Goal: Task Accomplishment & Management: Use online tool/utility

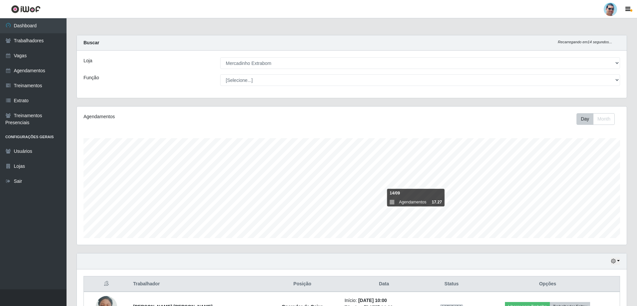
select select "175"
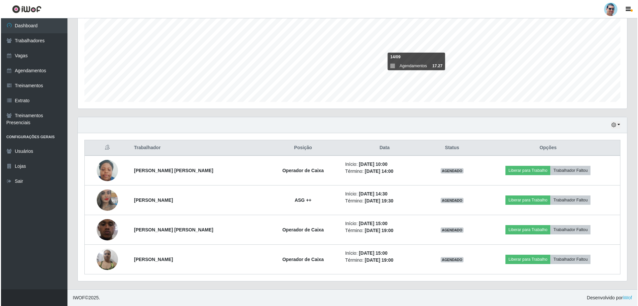
scroll to position [138, 550]
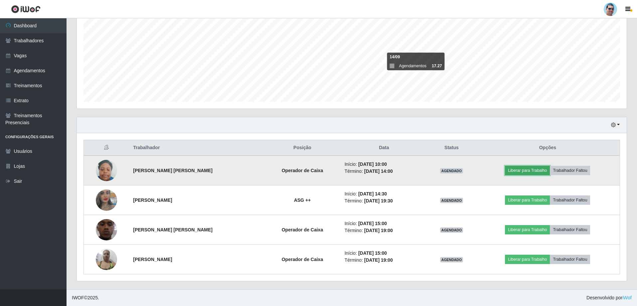
click at [510, 167] on button "Liberar para Trabalho" at bounding box center [527, 170] width 45 height 9
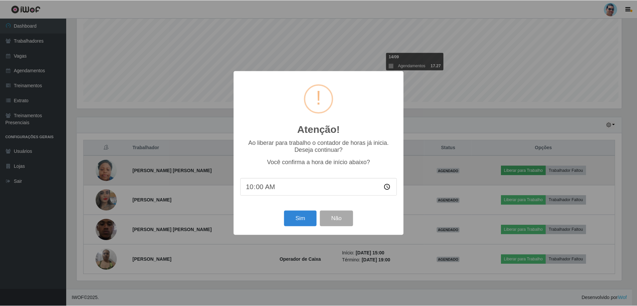
scroll to position [138, 546]
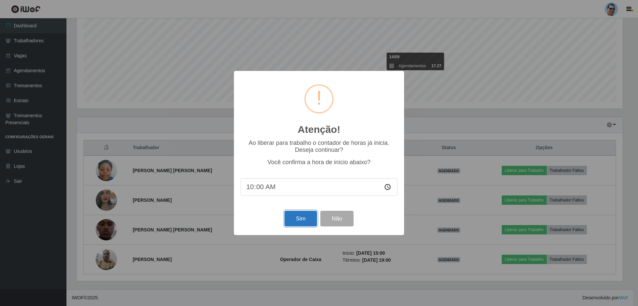
click at [301, 218] on button "Sim" at bounding box center [301, 218] width 32 height 16
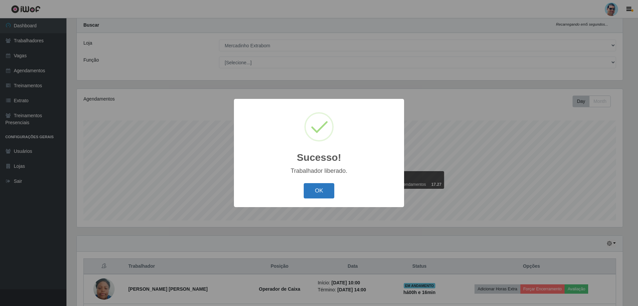
click at [306, 190] on button "OK" at bounding box center [319, 191] width 31 height 16
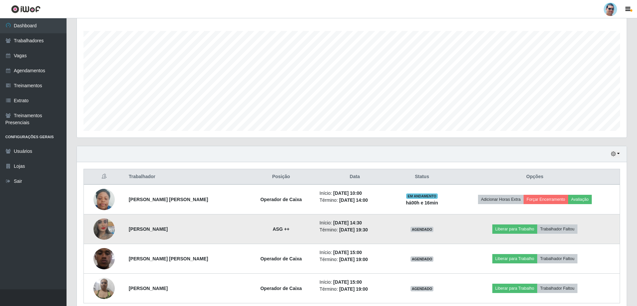
scroll to position [136, 0]
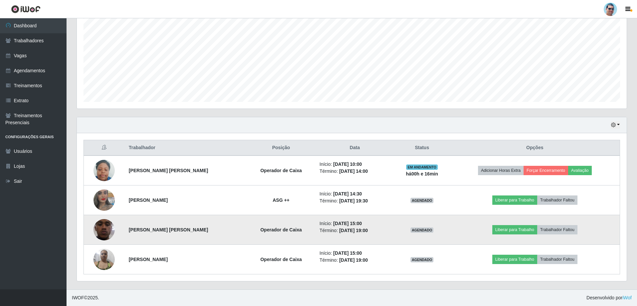
click at [107, 225] on img at bounding box center [103, 229] width 21 height 47
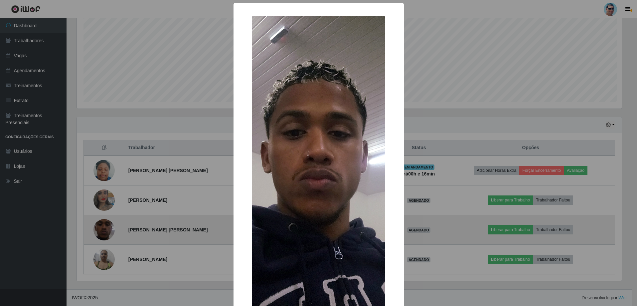
scroll to position [138, 546]
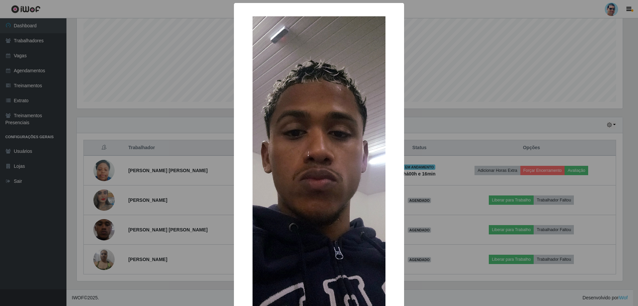
click at [461, 266] on div "× OK Cancel" at bounding box center [319, 153] width 638 height 306
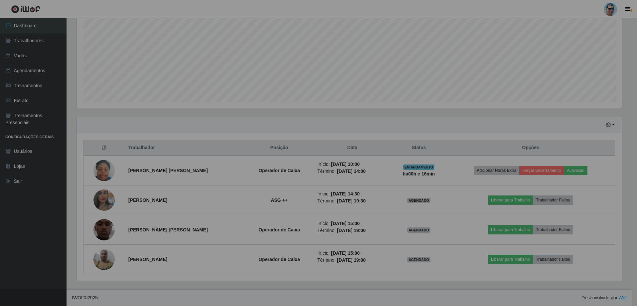
scroll to position [138, 550]
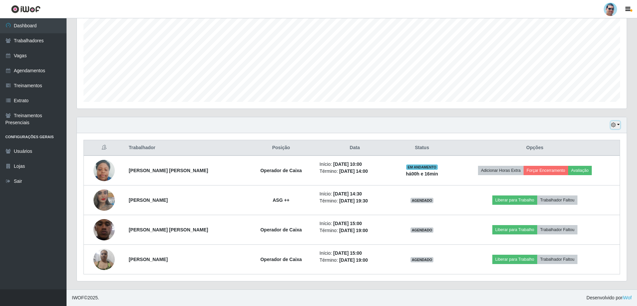
click at [615, 123] on icon "button" at bounding box center [613, 124] width 5 height 5
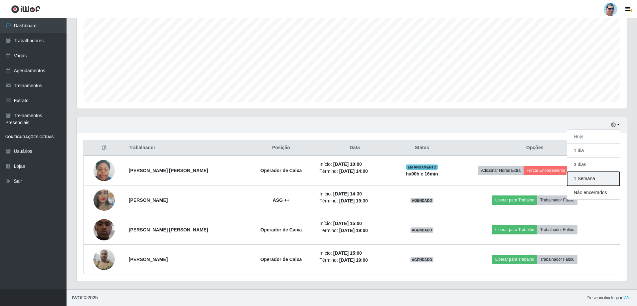
click at [599, 181] on button "1 Semana" at bounding box center [593, 179] width 53 height 14
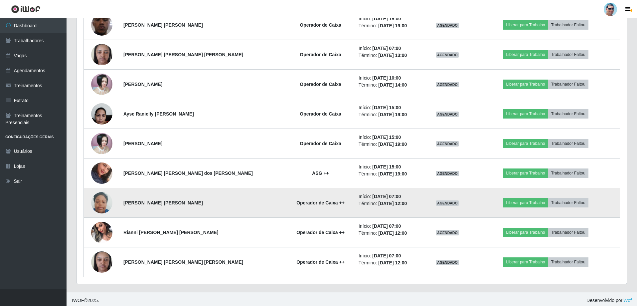
scroll to position [580, 0]
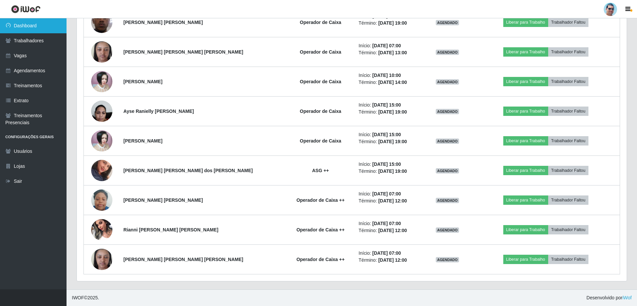
click at [52, 20] on link "Dashboard" at bounding box center [33, 25] width 67 height 15
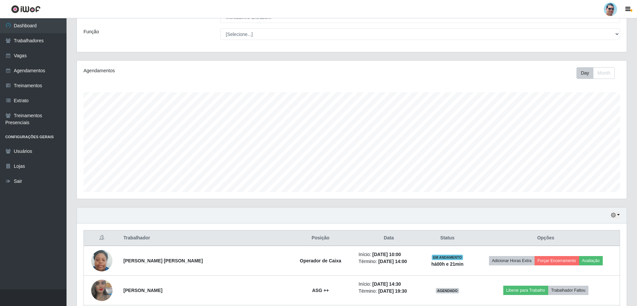
scroll to position [166, 0]
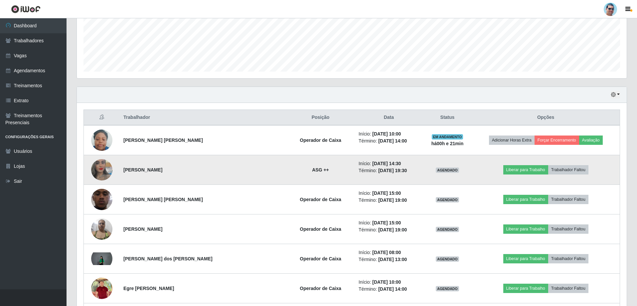
click at [104, 171] on img at bounding box center [101, 170] width 21 height 38
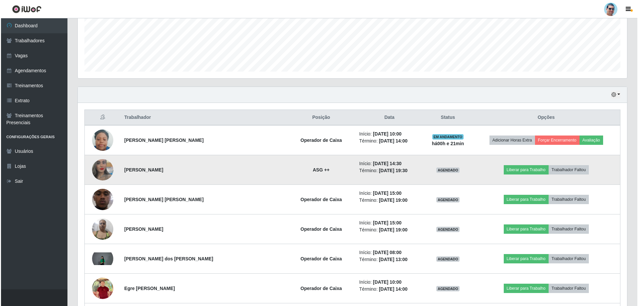
scroll to position [138, 546]
